Goal: Find specific page/section: Find specific page/section

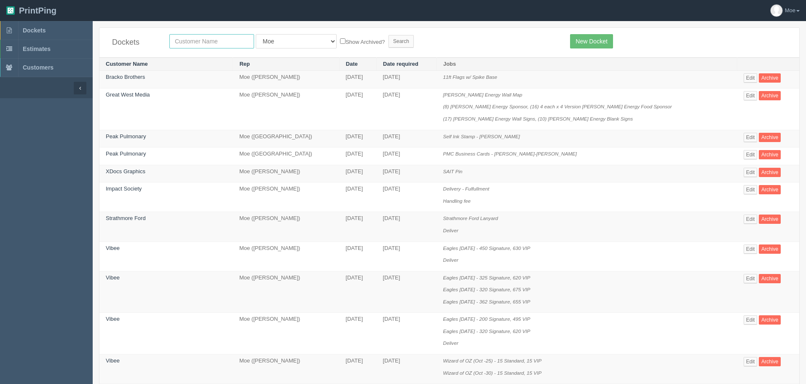
click at [215, 41] on input "text" at bounding box center [211, 41] width 85 height 14
type input "ldi"
click at [389, 39] on input "Search" at bounding box center [401, 41] width 25 height 13
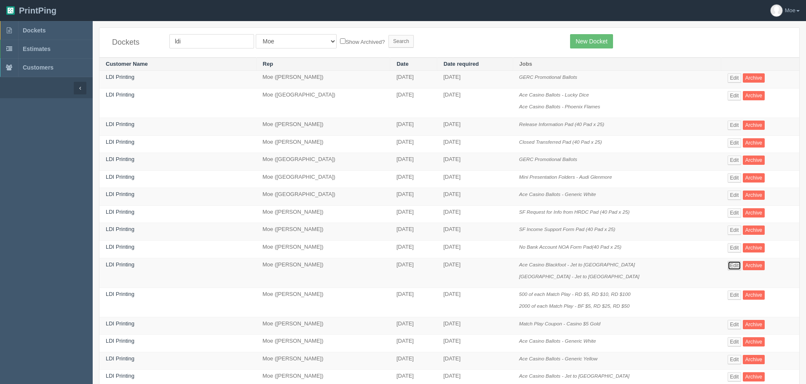
click at [735, 268] on link "Edit" at bounding box center [735, 265] width 14 height 9
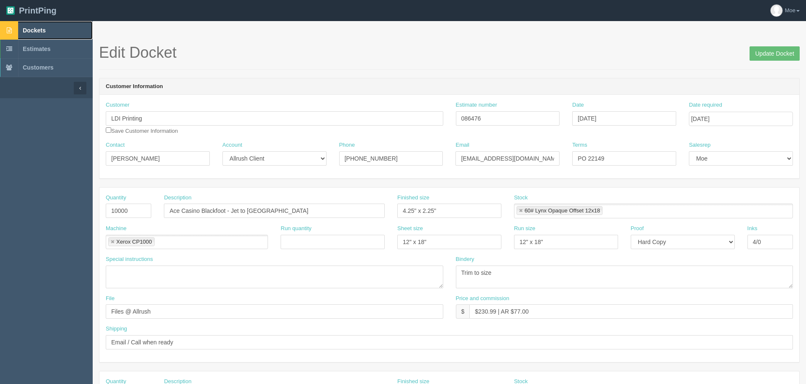
click at [21, 28] on link "Dockets" at bounding box center [46, 30] width 93 height 19
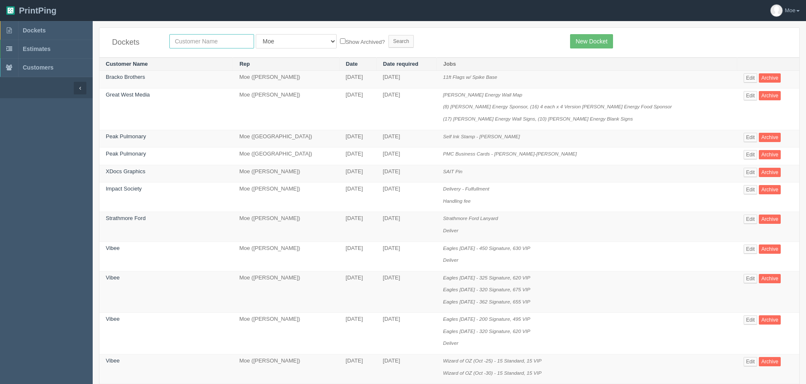
click at [225, 42] on input "text" at bounding box center [211, 41] width 85 height 14
type input "deaf"
click at [389, 40] on input "Search" at bounding box center [401, 41] width 25 height 13
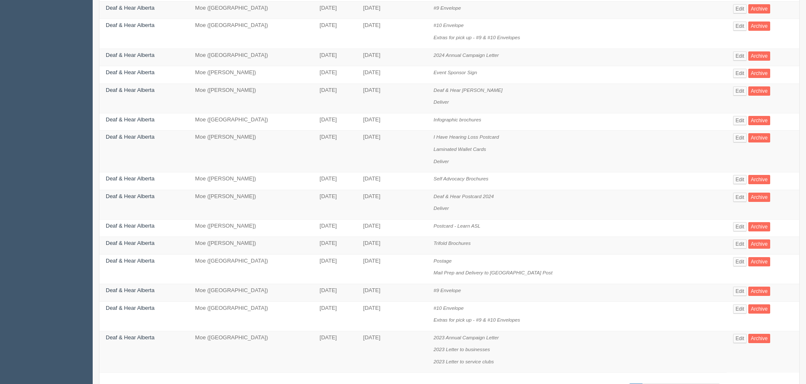
scroll to position [371, 0]
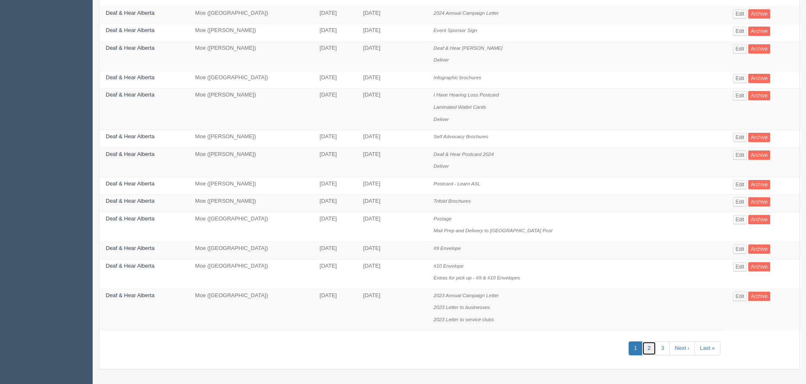
click at [644, 346] on link "2" at bounding box center [649, 348] width 14 height 14
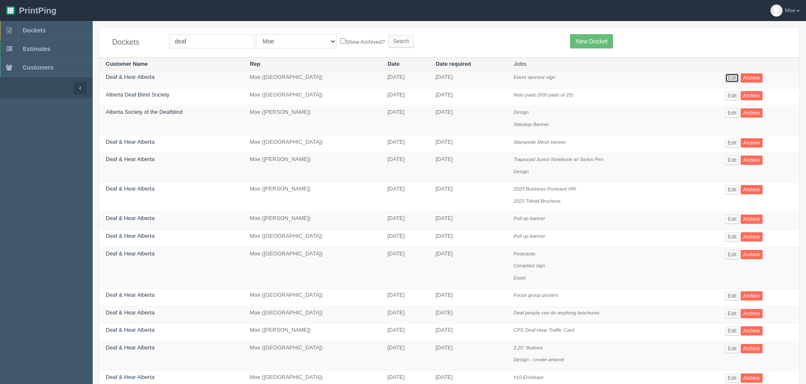
click at [727, 77] on link "Edit" at bounding box center [732, 77] width 14 height 9
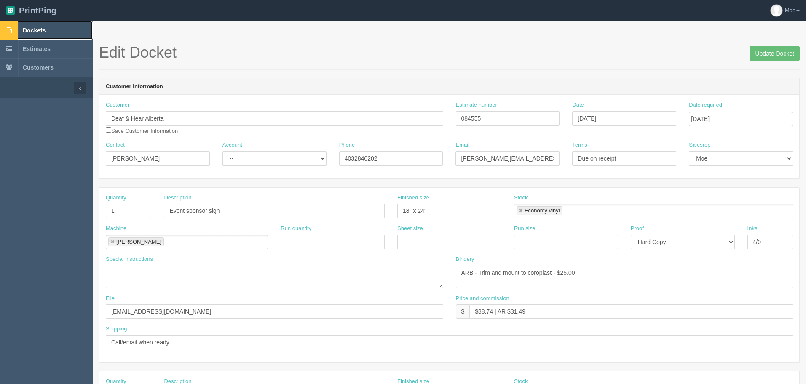
drag, startPoint x: 47, startPoint y: 28, endPoint x: 55, endPoint y: 35, distance: 10.2
click at [47, 28] on link "Dockets" at bounding box center [46, 30] width 93 height 19
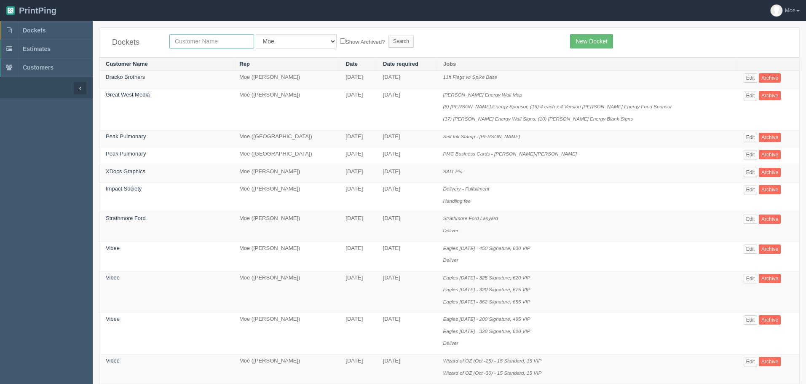
click at [204, 41] on input "text" at bounding box center [211, 41] width 85 height 14
type input "vcc"
click at [389, 41] on input "Search" at bounding box center [401, 41] width 25 height 13
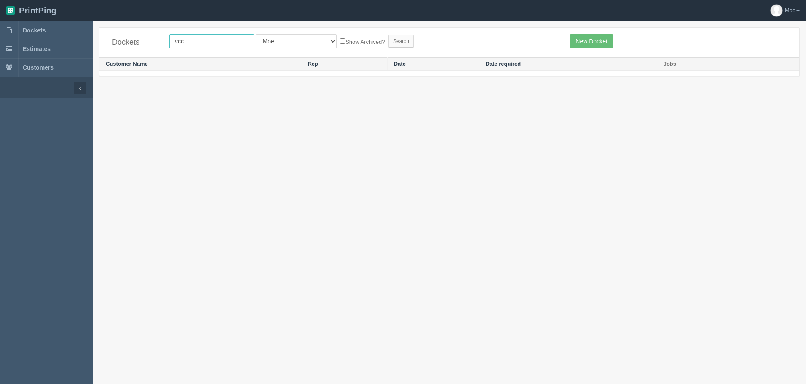
click at [205, 44] on input "vcc" at bounding box center [211, 41] width 85 height 14
type input "vc coun"
click at [389, 43] on input "Search" at bounding box center [401, 41] width 25 height 13
click at [389, 36] on input "Search" at bounding box center [401, 41] width 25 height 13
